Goal: Find specific page/section

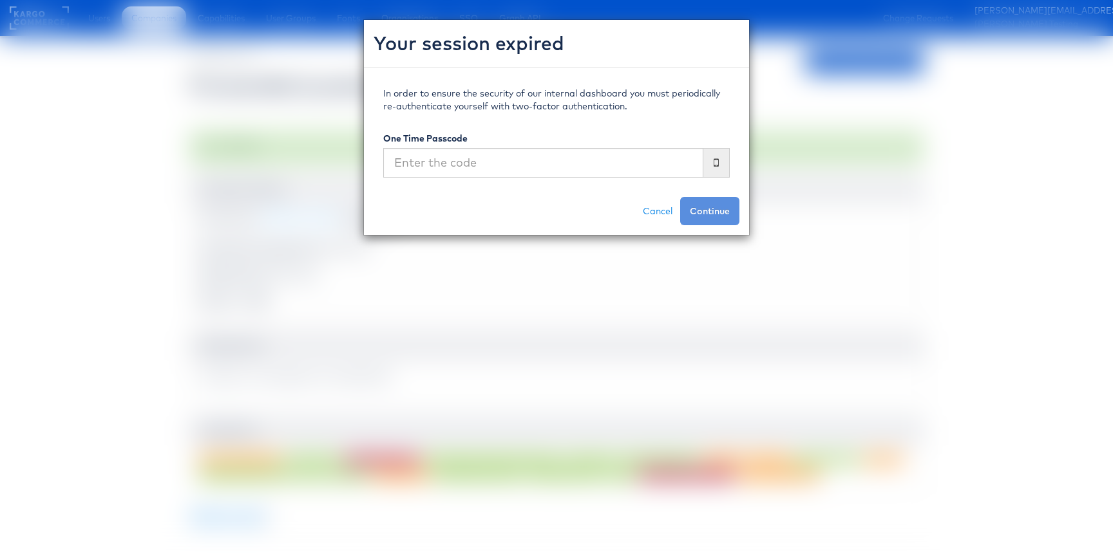
scroll to position [1193, 0]
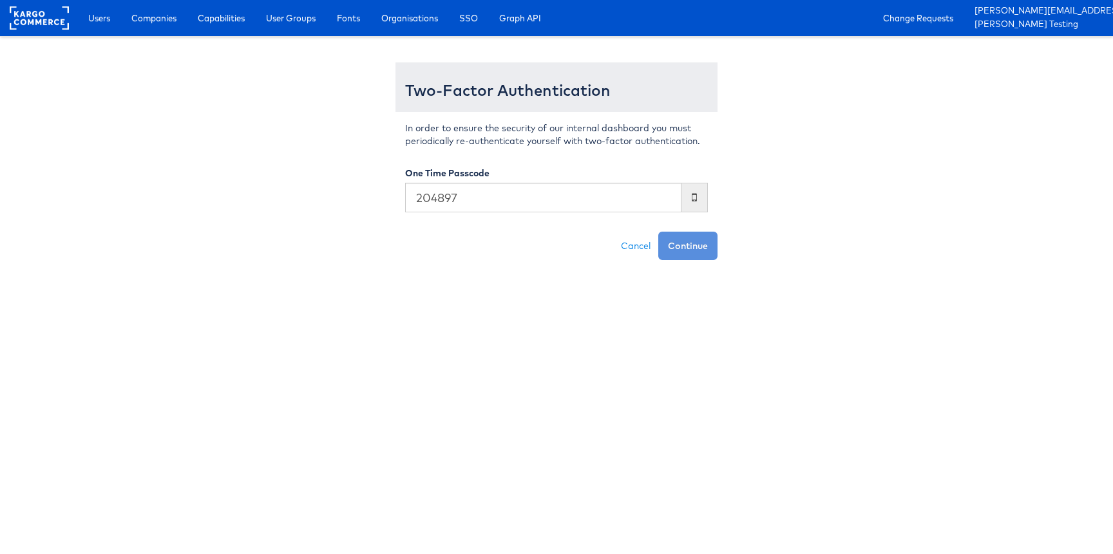
type input "204897"
click at [658, 232] on button "Continue" at bounding box center [687, 246] width 59 height 28
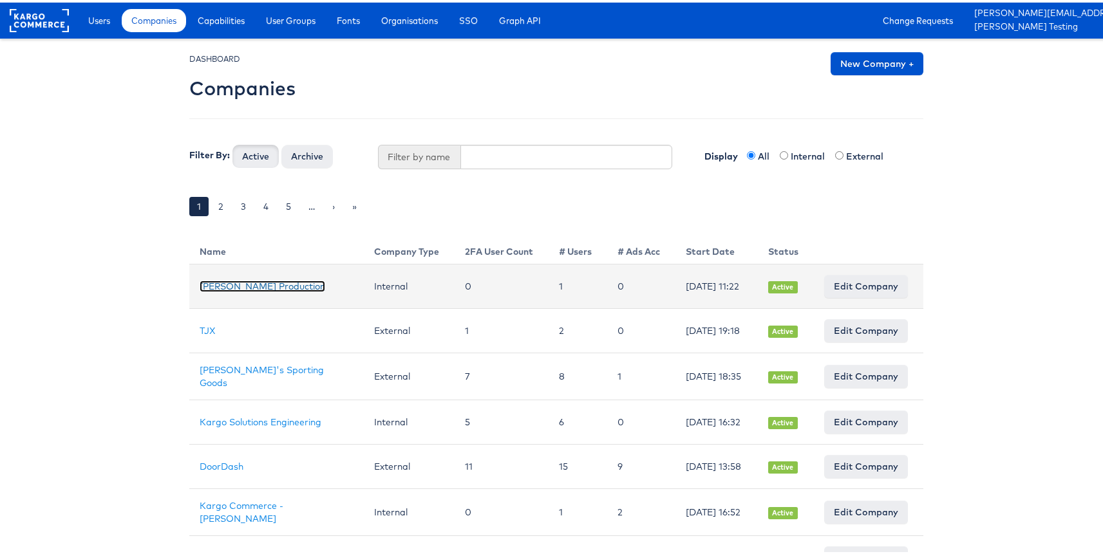
click at [205, 285] on link "Julie Shanahan Production" at bounding box center [263, 284] width 126 height 12
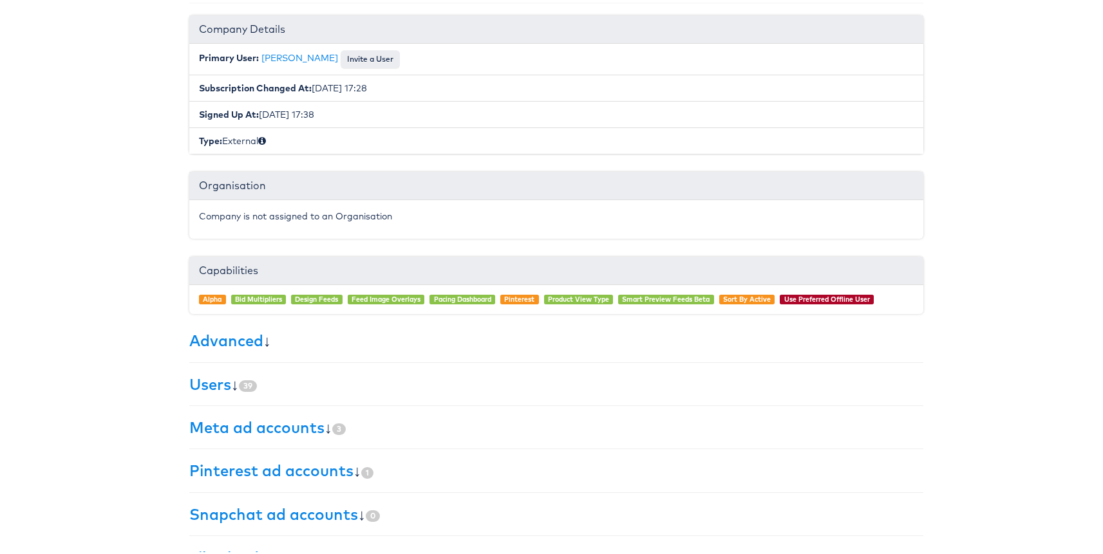
scroll to position [198, 0]
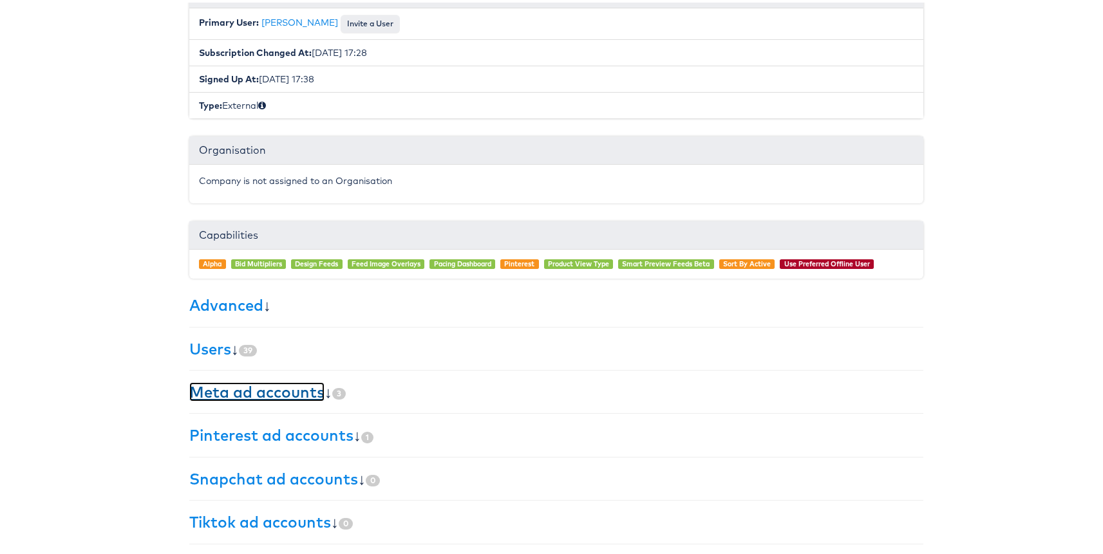
click at [218, 388] on link "Meta ad accounts" at bounding box center [256, 389] width 135 height 19
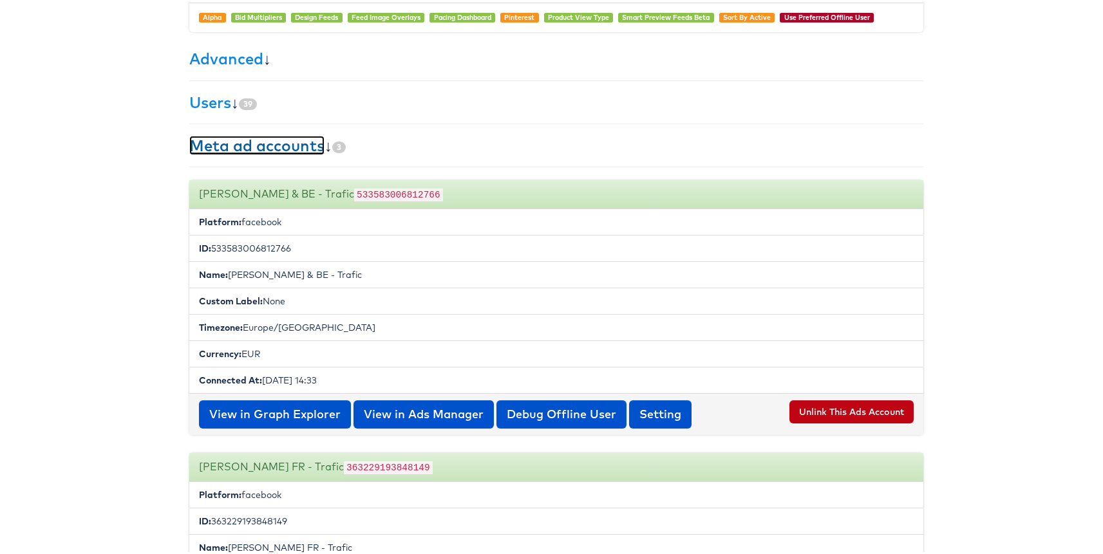
scroll to position [560, 0]
